Goal: Information Seeking & Learning: Learn about a topic

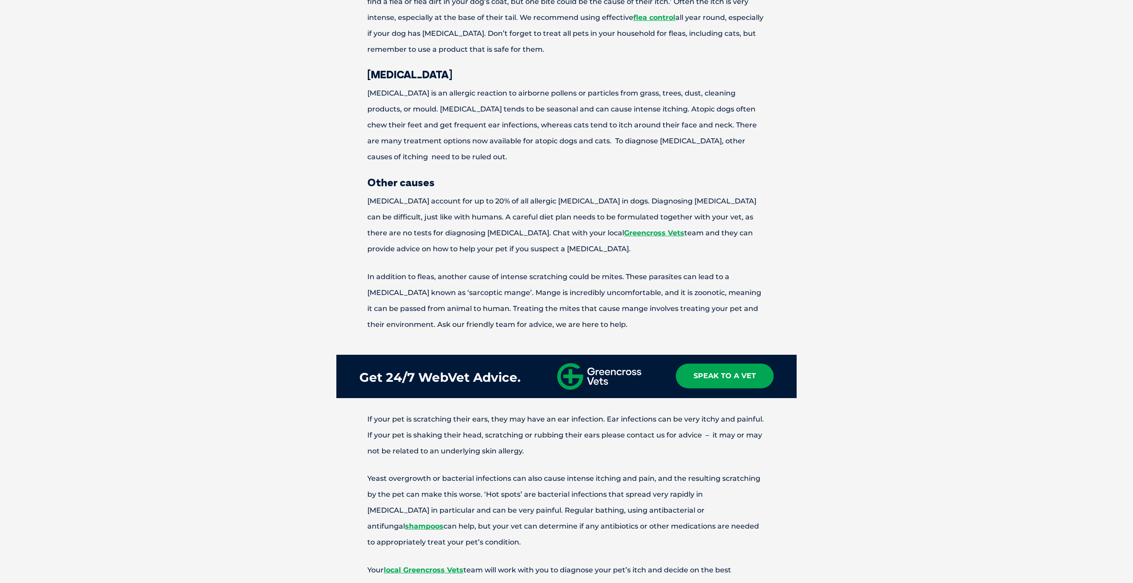
scroll to position [947, 0]
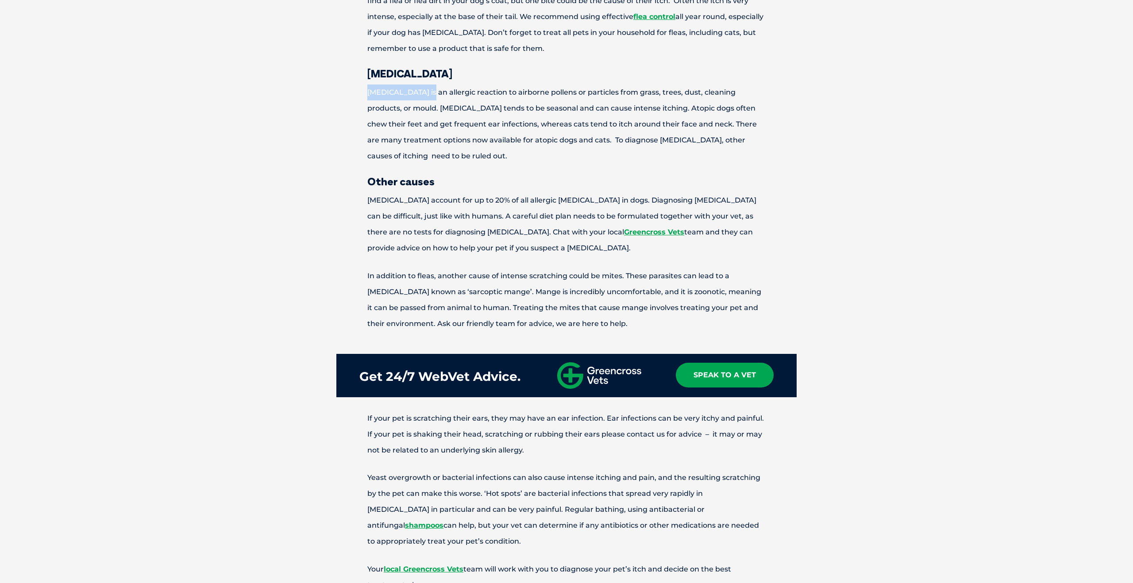
drag, startPoint x: 364, startPoint y: 92, endPoint x: 430, endPoint y: 93, distance: 66.4
click at [430, 93] on p "[MEDICAL_DATA] is an allergic reaction to airborne pollens or particles from gr…" at bounding box center [566, 124] width 460 height 80
copy p "[MEDICAL_DATA]"
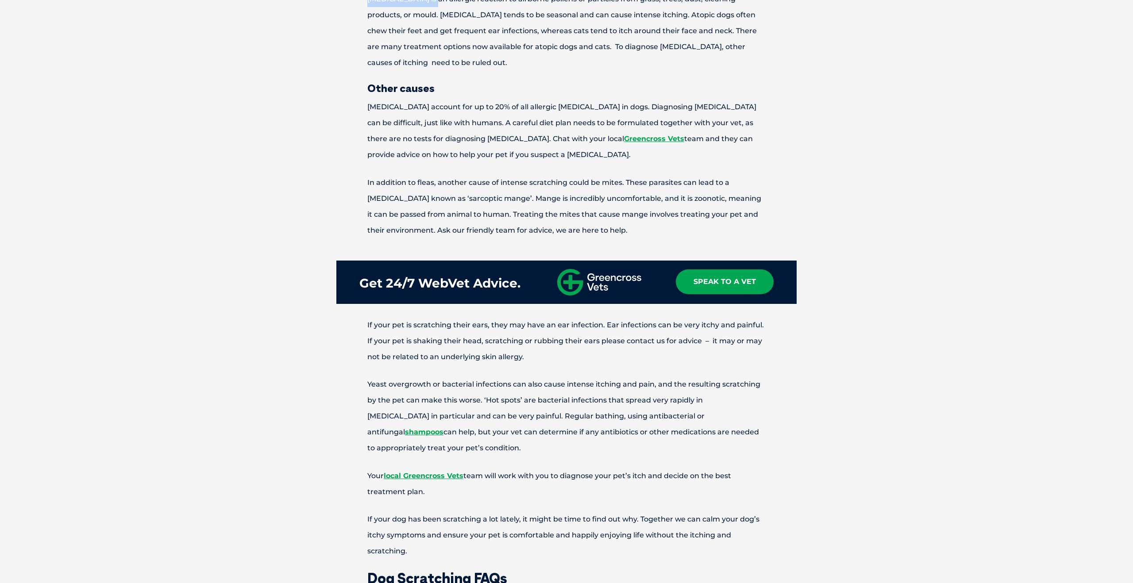
scroll to position [953, 0]
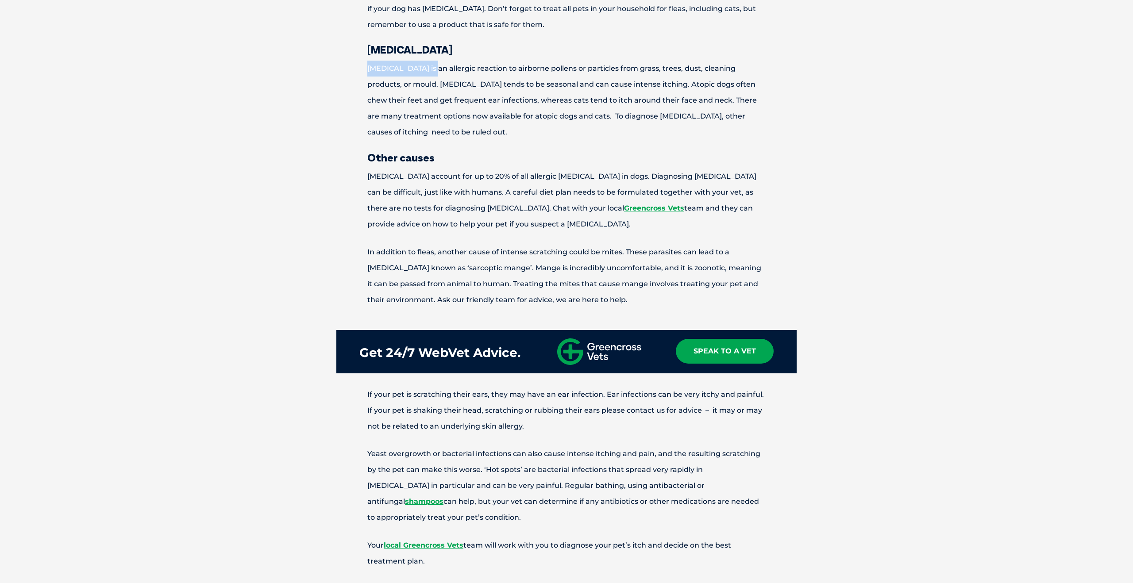
click at [822, 210] on div "Why is my dog scratching? There are many reasons why pets become itchy. Sometim…" at bounding box center [566, 462] width 1133 height 1833
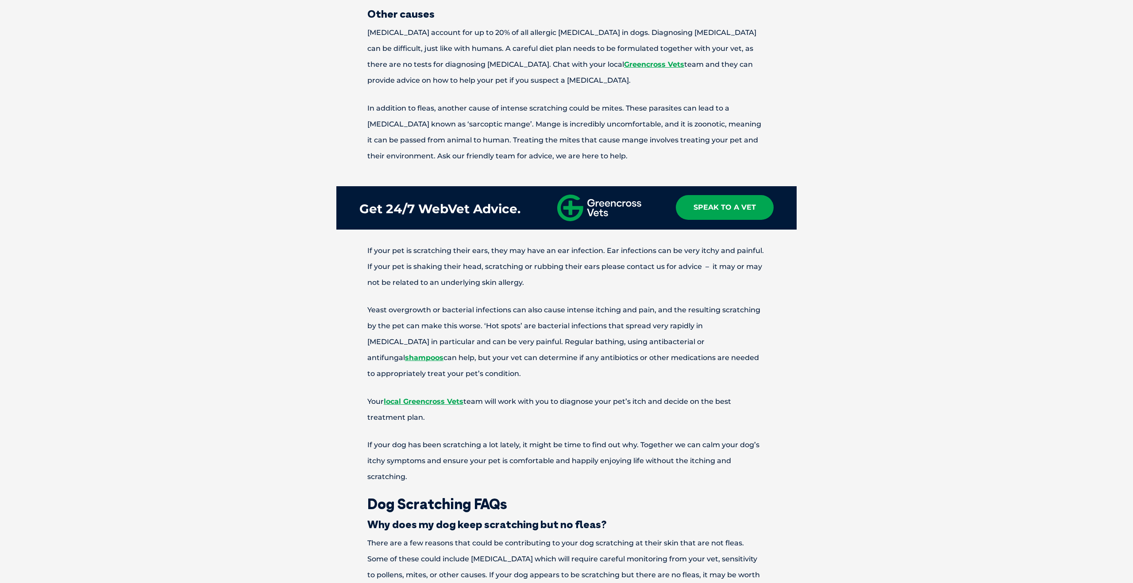
scroll to position [1117, 0]
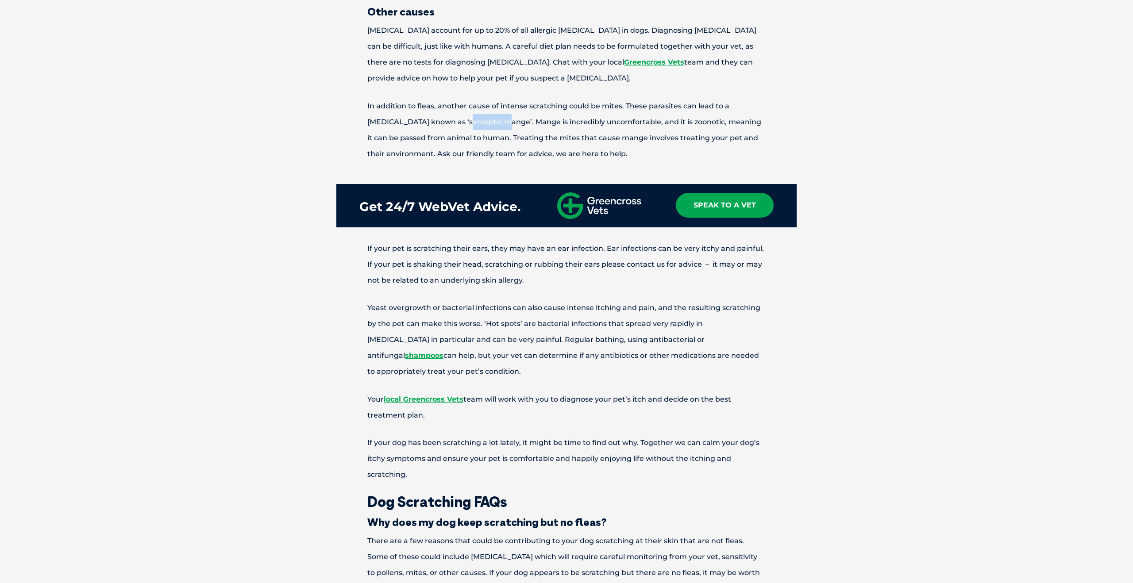
drag, startPoint x: 443, startPoint y: 124, endPoint x: 484, endPoint y: 127, distance: 41.3
click at [485, 127] on p "In addition to fleas, another cause of intense scratching could be mites. These…" at bounding box center [566, 130] width 460 height 64
click at [444, 123] on p "In addition to fleas, another cause of intense scratching could be mites. These…" at bounding box center [566, 130] width 460 height 64
drag, startPoint x: 441, startPoint y: 123, endPoint x: 499, endPoint y: 125, distance: 58.9
click at [499, 125] on p "In addition to fleas, another cause of intense scratching could be mites. These…" at bounding box center [566, 130] width 460 height 64
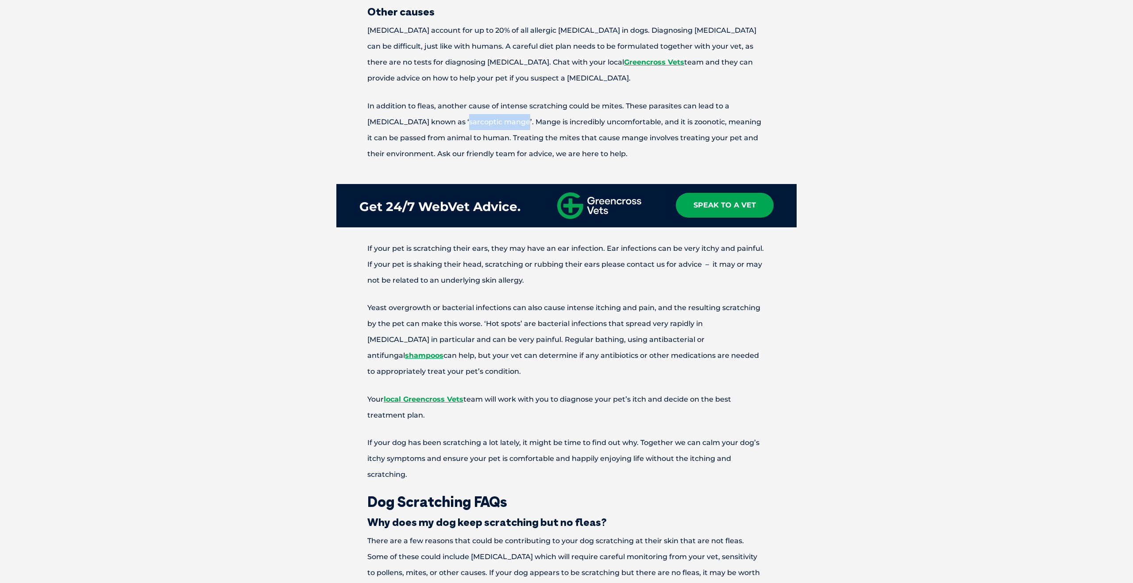
copy p "[MEDICAL_DATA]"
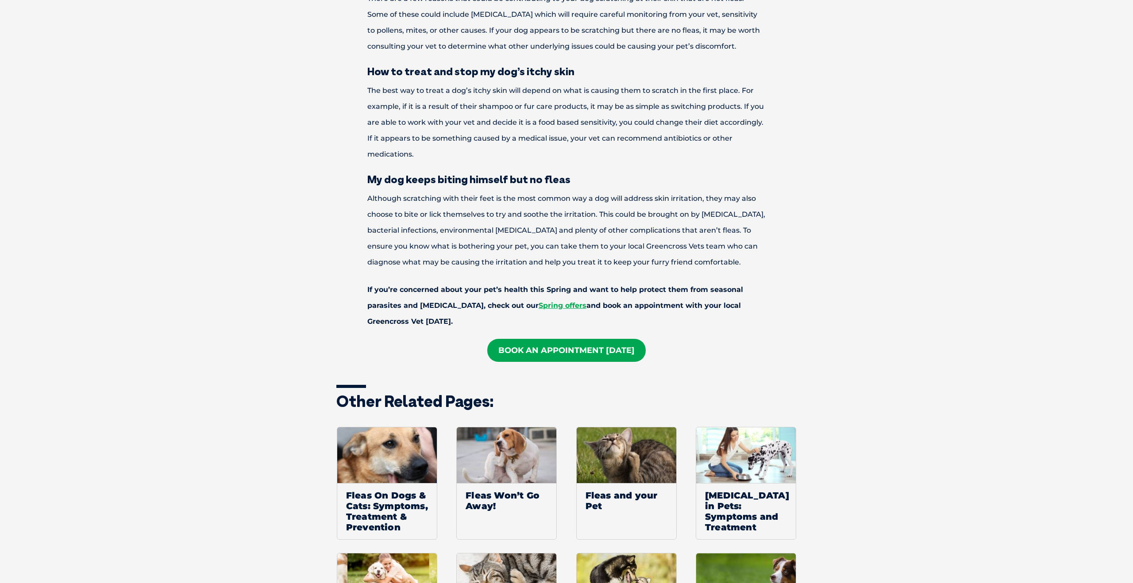
scroll to position [1761, 0]
